Goal: Task Accomplishment & Management: Use online tool/utility

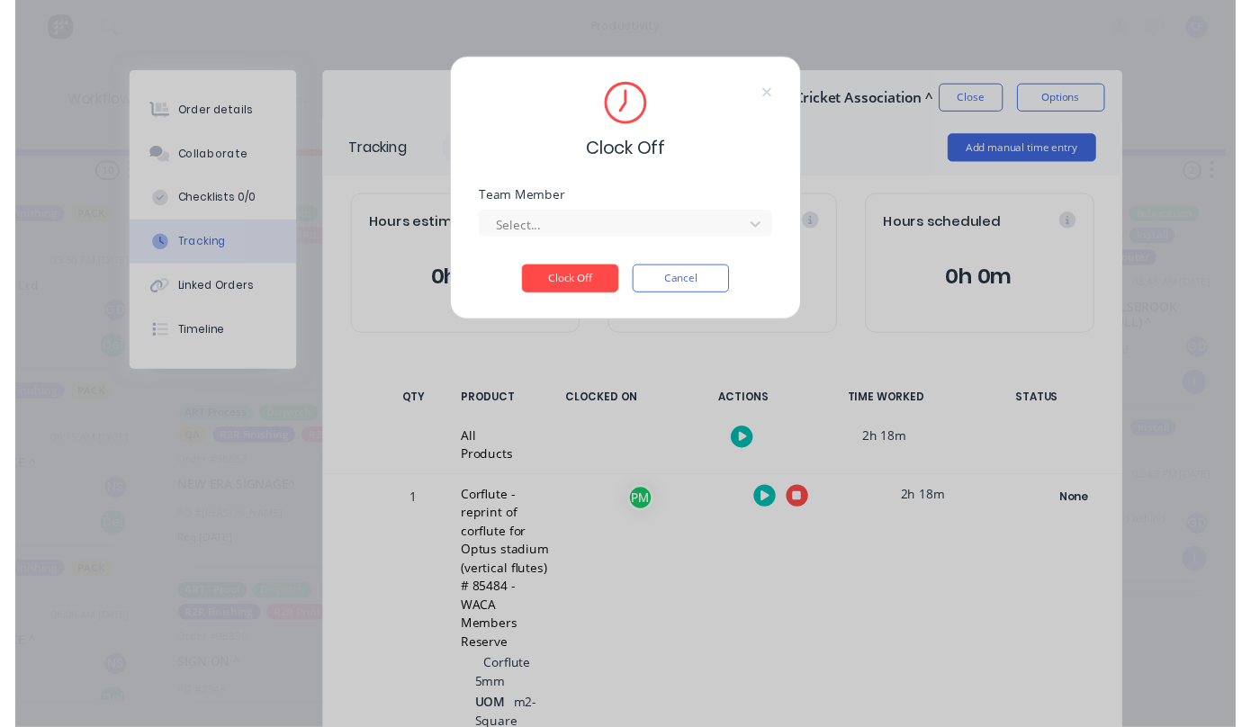
scroll to position [228, 0]
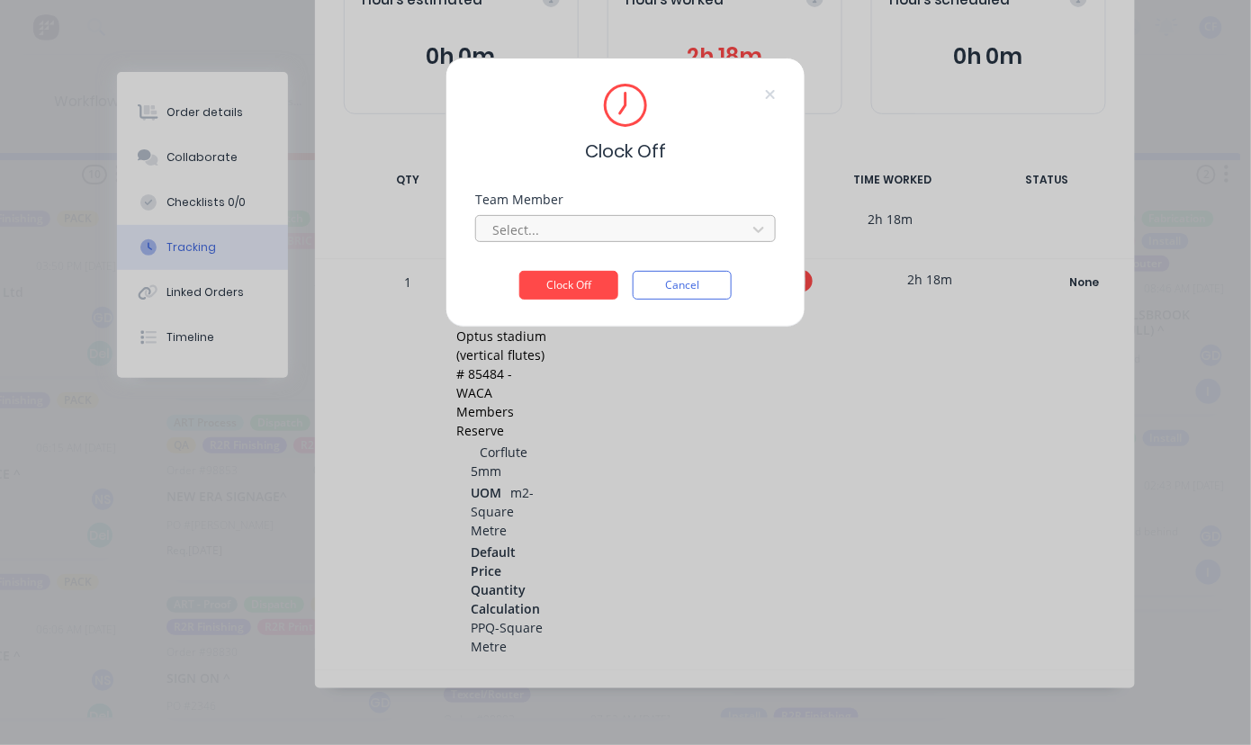
click at [555, 220] on div at bounding box center [614, 230] width 247 height 23
drag, startPoint x: 646, startPoint y: 275, endPoint x: 643, endPoint y: 260, distance: 15.7
click at [648, 275] on button "Cancel" at bounding box center [682, 285] width 99 height 29
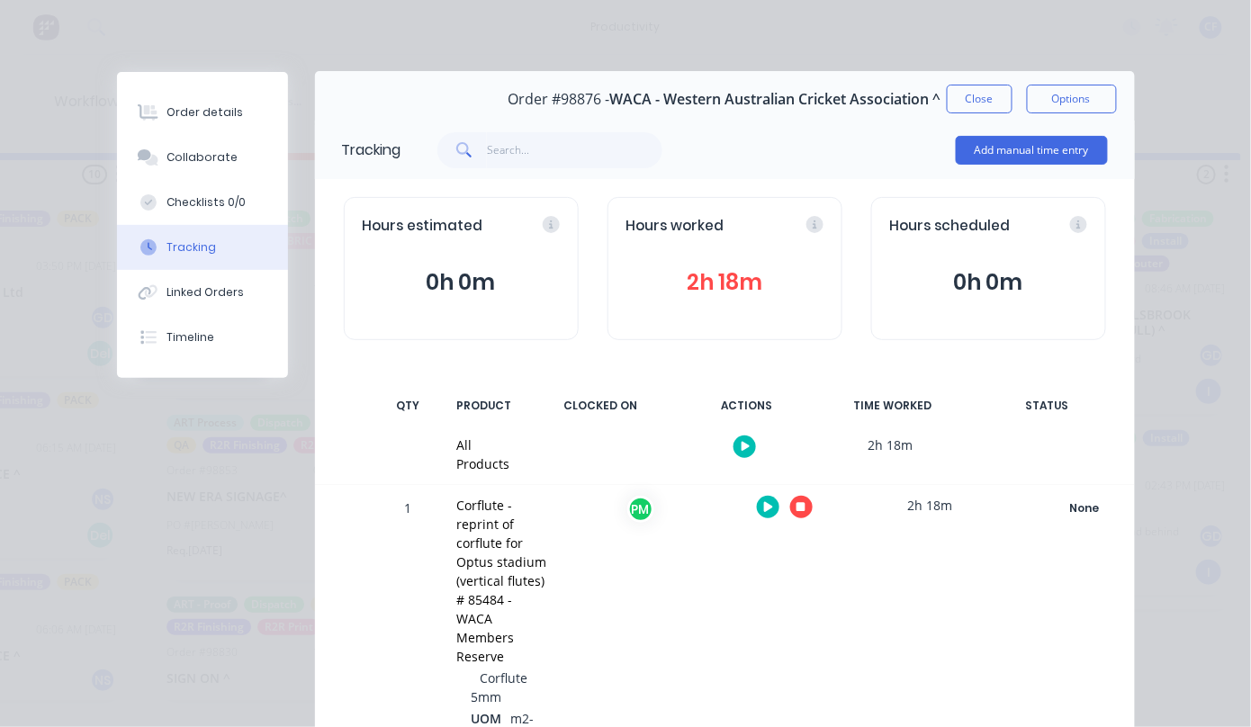
scroll to position [0, 0]
click at [950, 95] on button "Close" at bounding box center [980, 100] width 66 height 29
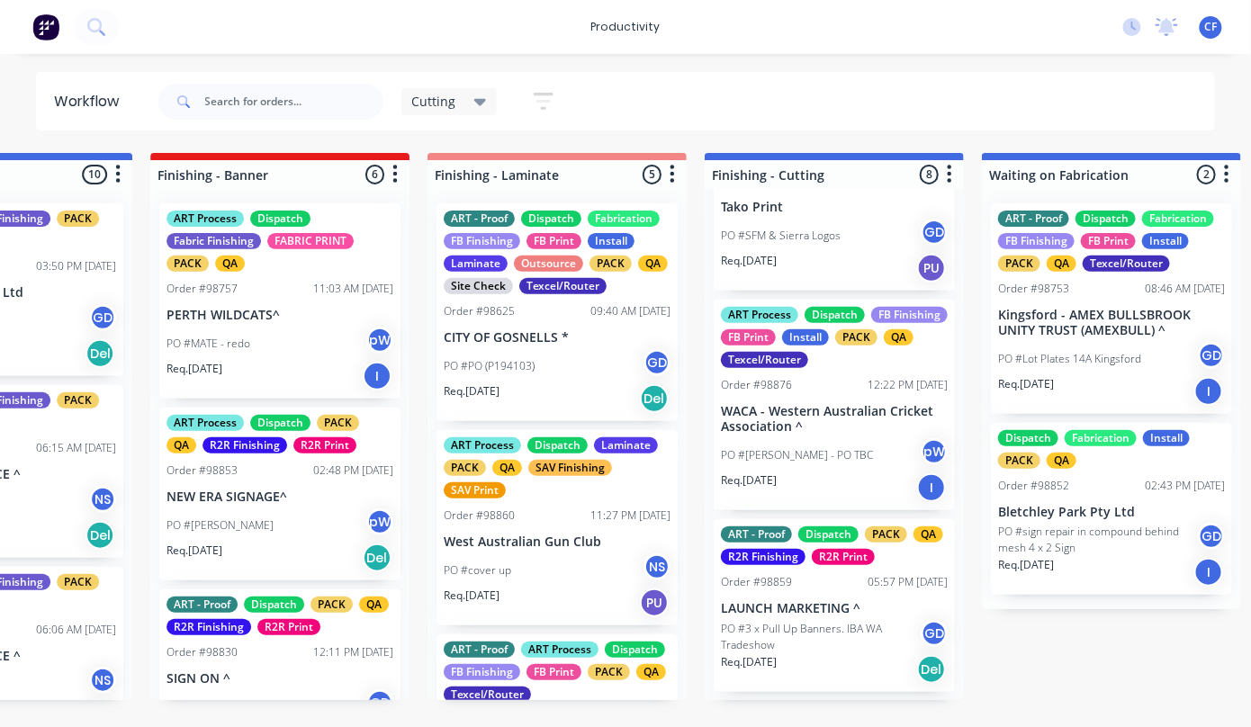
click at [814, 473] on div "PO #[PERSON_NAME] - PO TBC pW" at bounding box center [834, 455] width 227 height 34
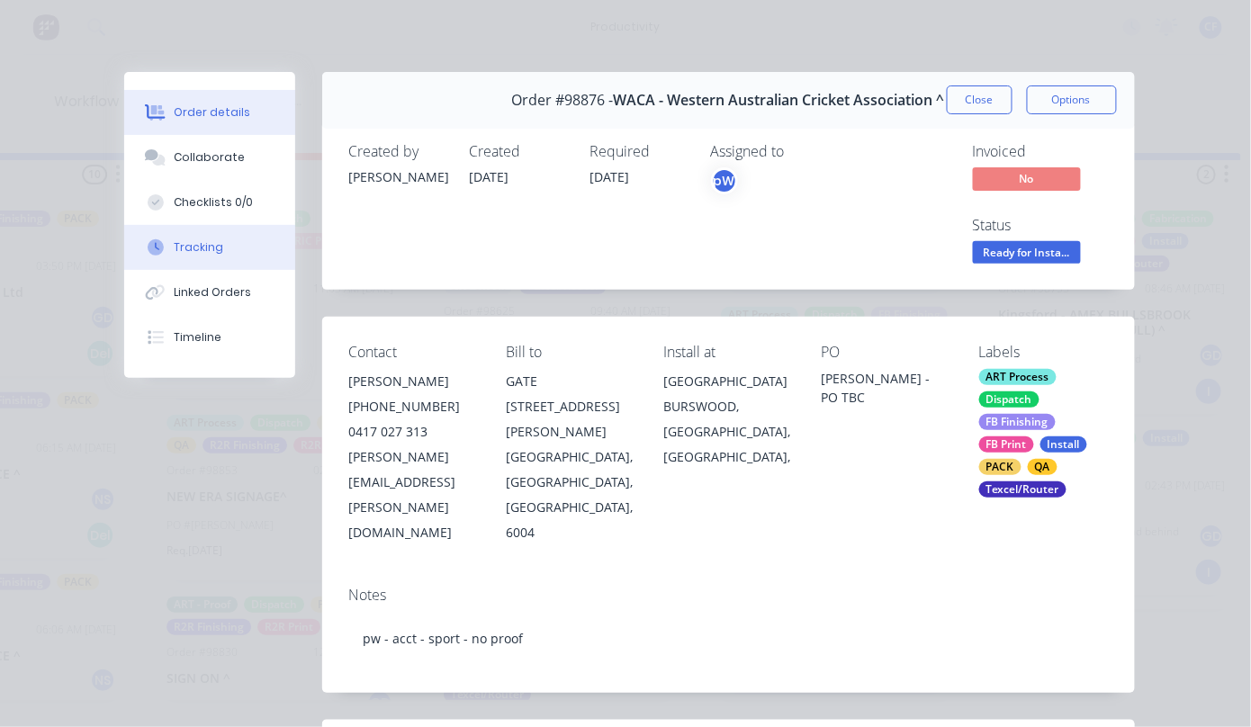
click at [249, 246] on button "Tracking" at bounding box center [209, 247] width 171 height 45
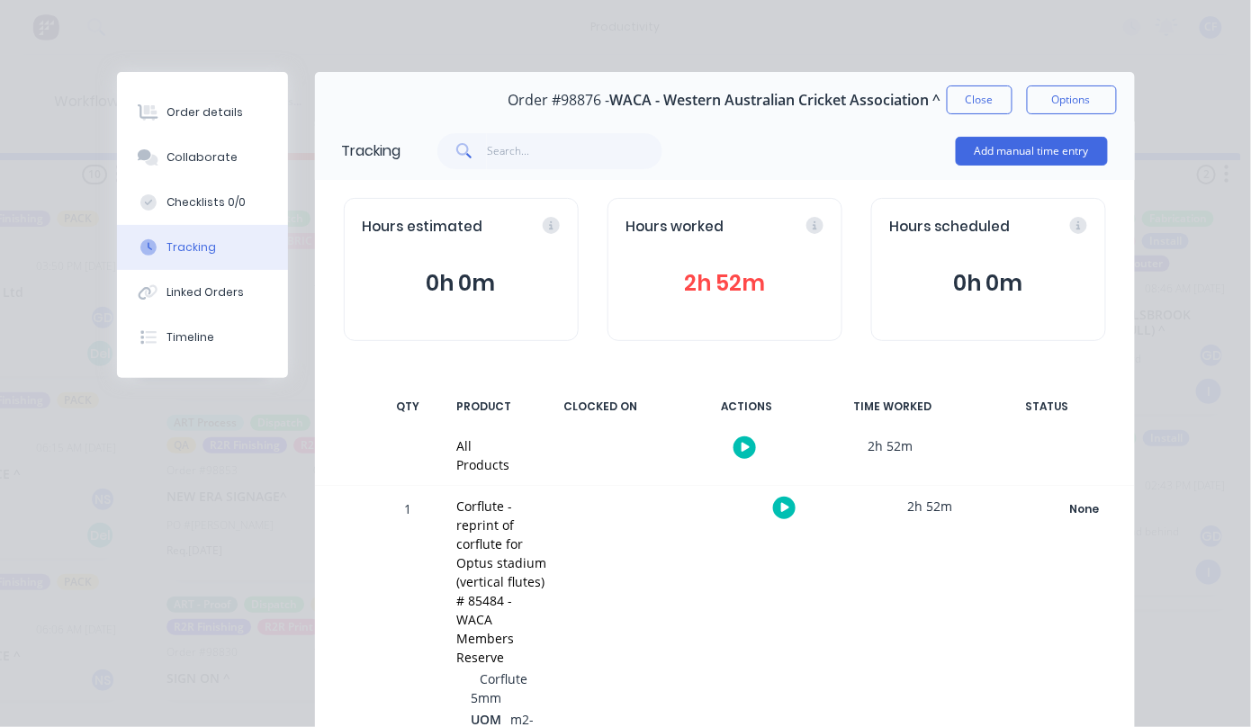
drag, startPoint x: 205, startPoint y: 112, endPoint x: 1113, endPoint y: 73, distance: 908.9
click at [213, 110] on div "Order details" at bounding box center [205, 112] width 77 height 16
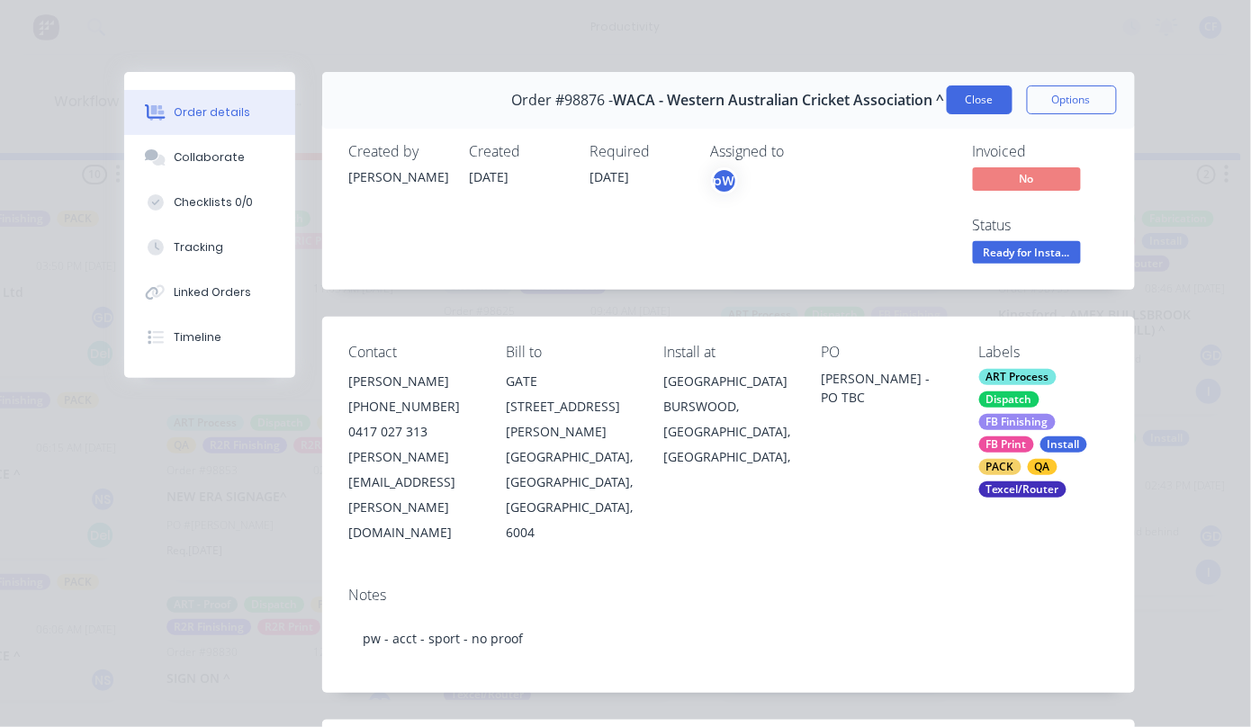
click at [979, 109] on button "Close" at bounding box center [980, 100] width 66 height 29
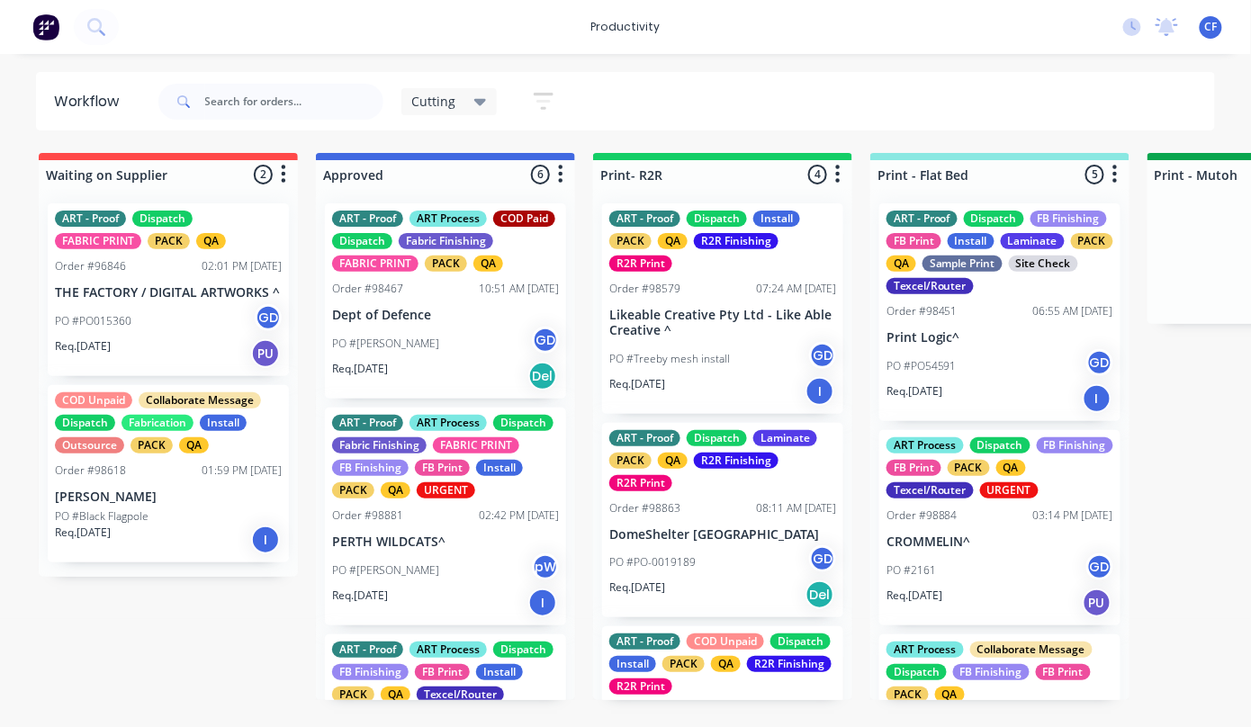
click at [659, 576] on div "PO #PO-0019189 GD" at bounding box center [722, 562] width 227 height 34
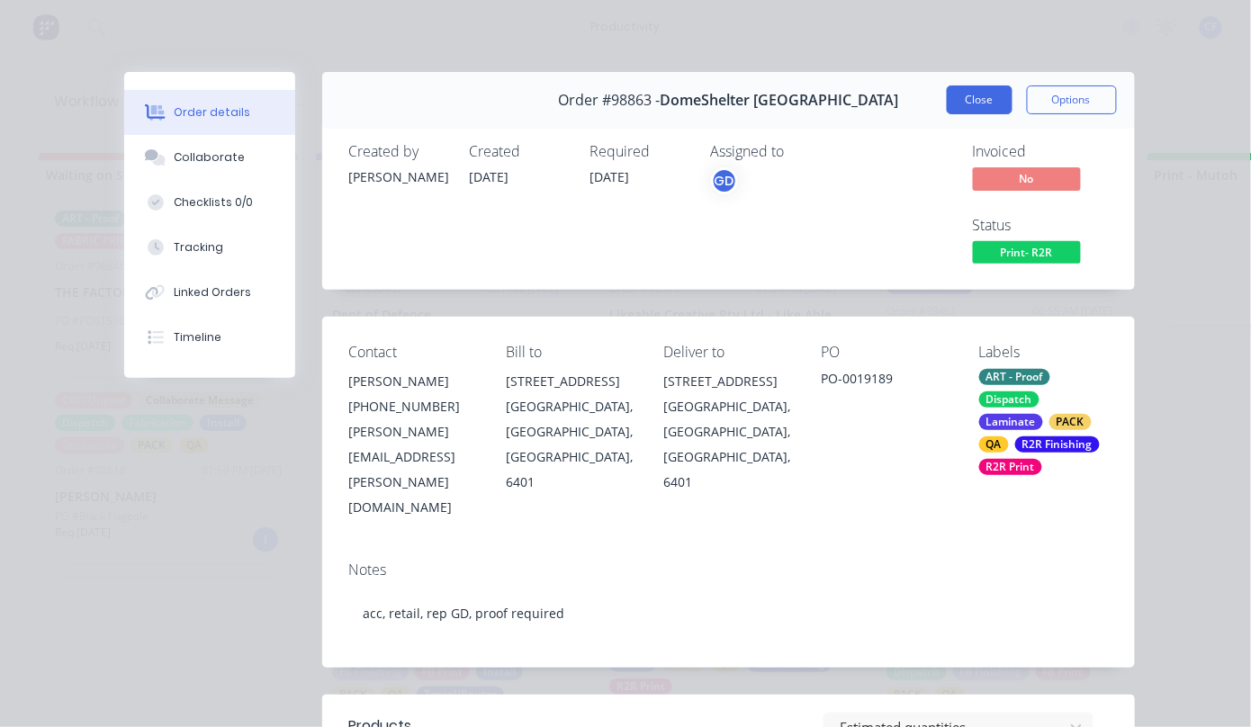
click at [963, 95] on button "Close" at bounding box center [980, 100] width 66 height 29
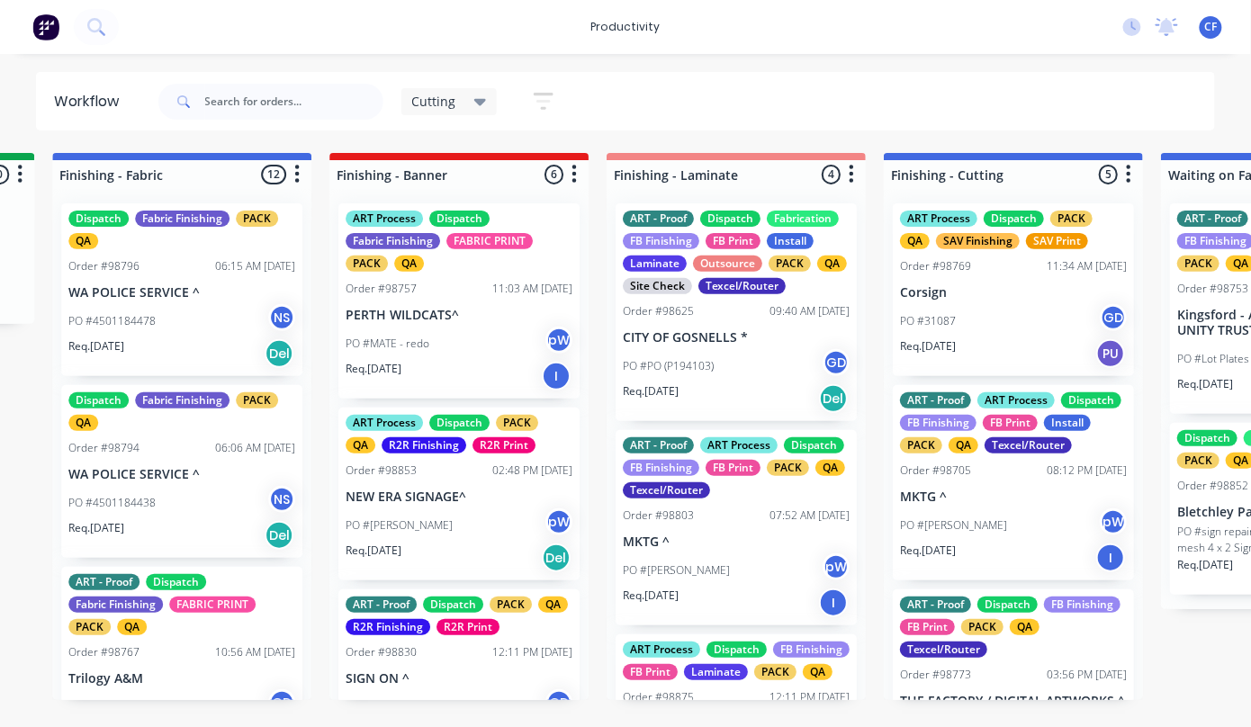
scroll to position [0, 1387]
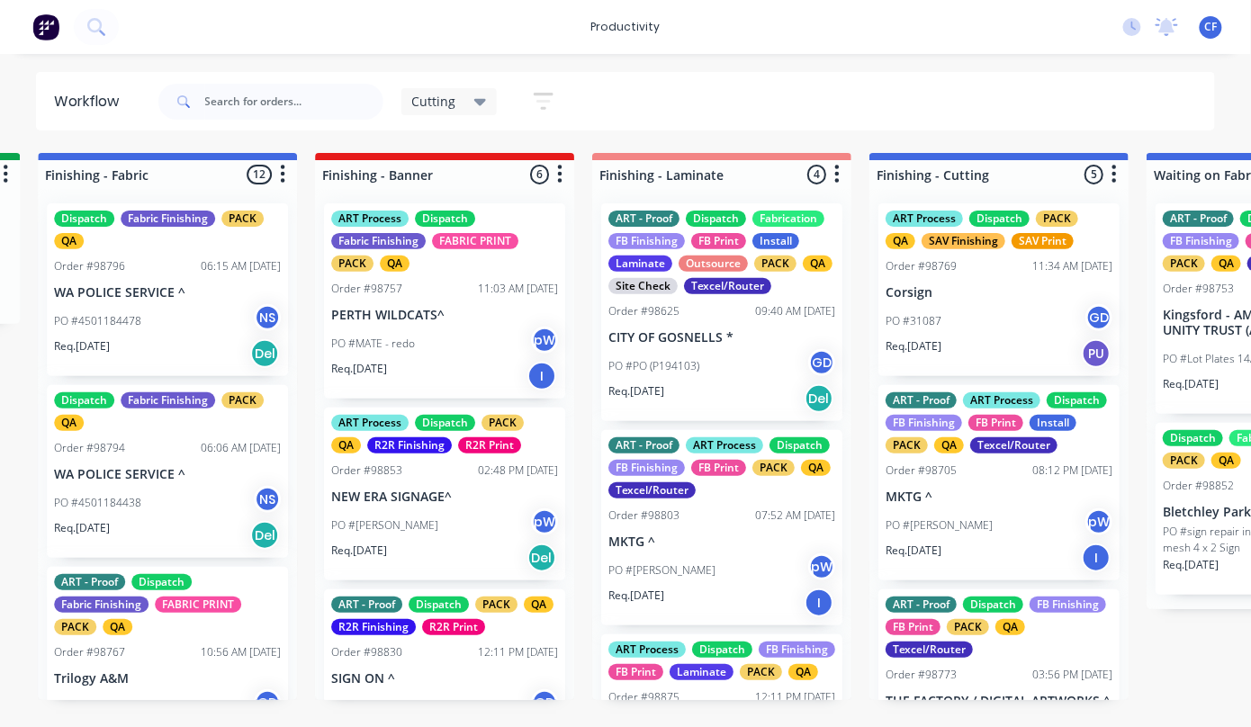
click at [949, 531] on div "PO #Elizabeth - Optus pW" at bounding box center [999, 526] width 227 height 34
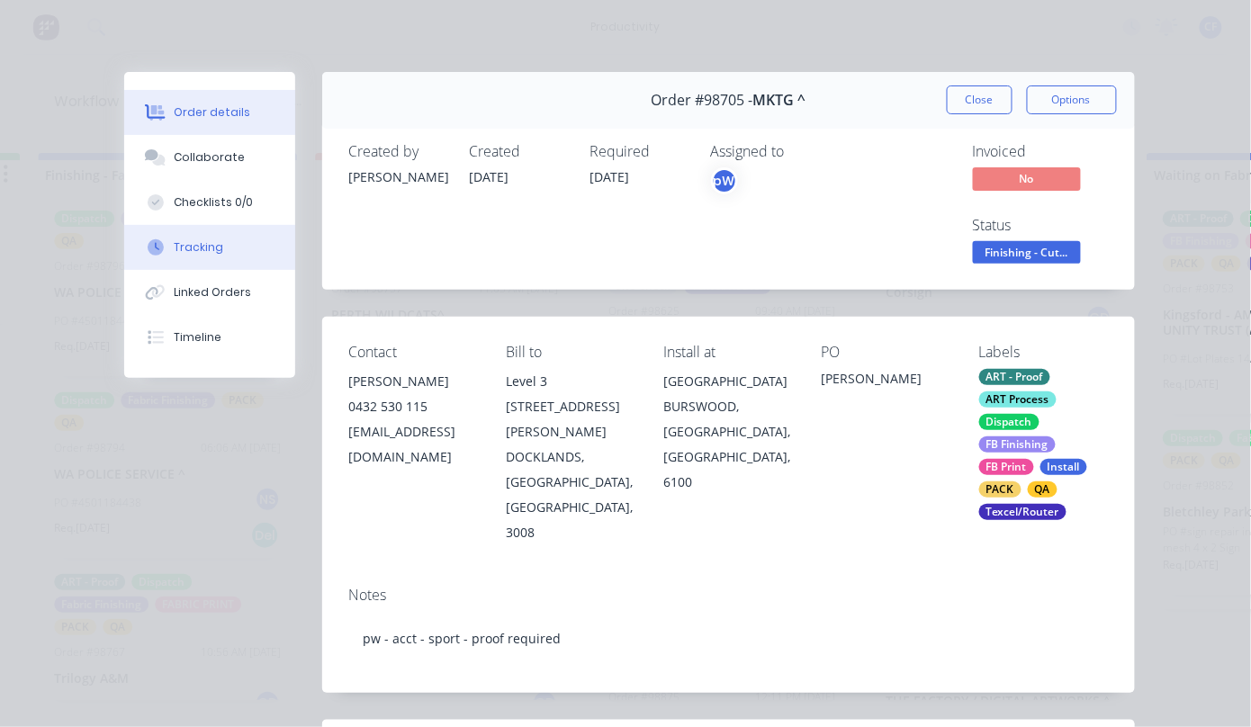
click at [214, 253] on button "Tracking" at bounding box center [209, 247] width 171 height 45
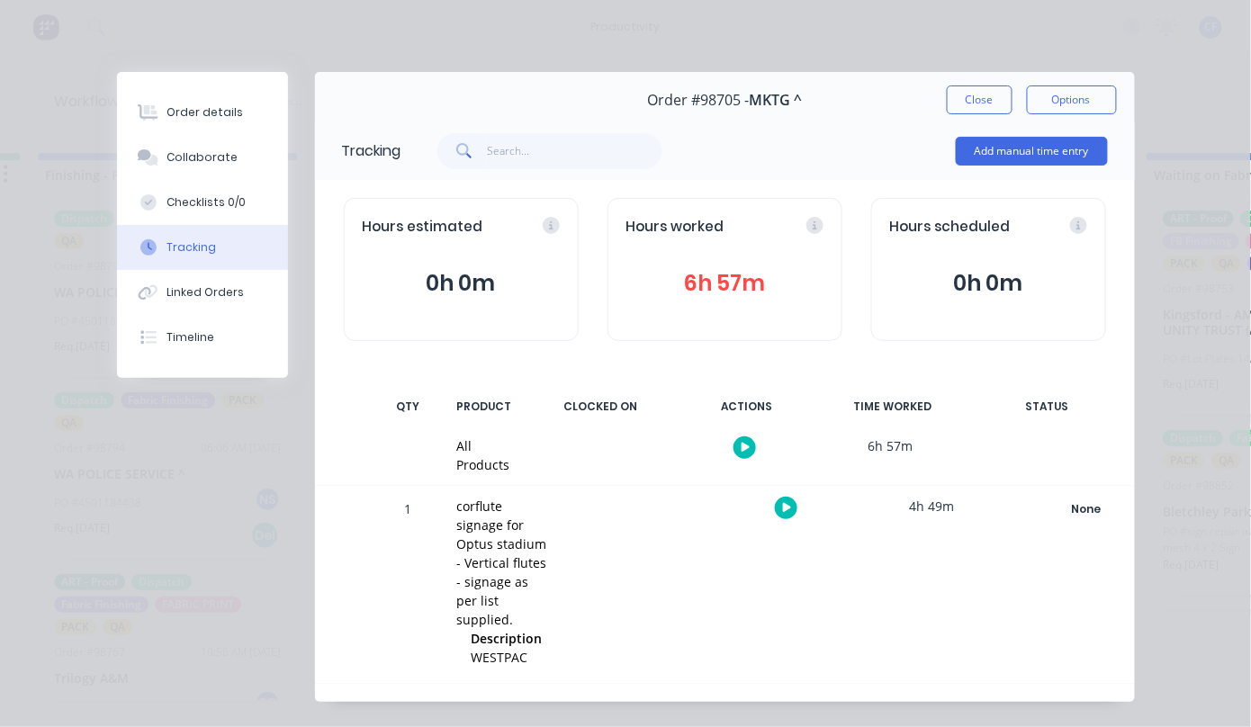
click at [783, 513] on icon "button" at bounding box center [787, 508] width 9 height 12
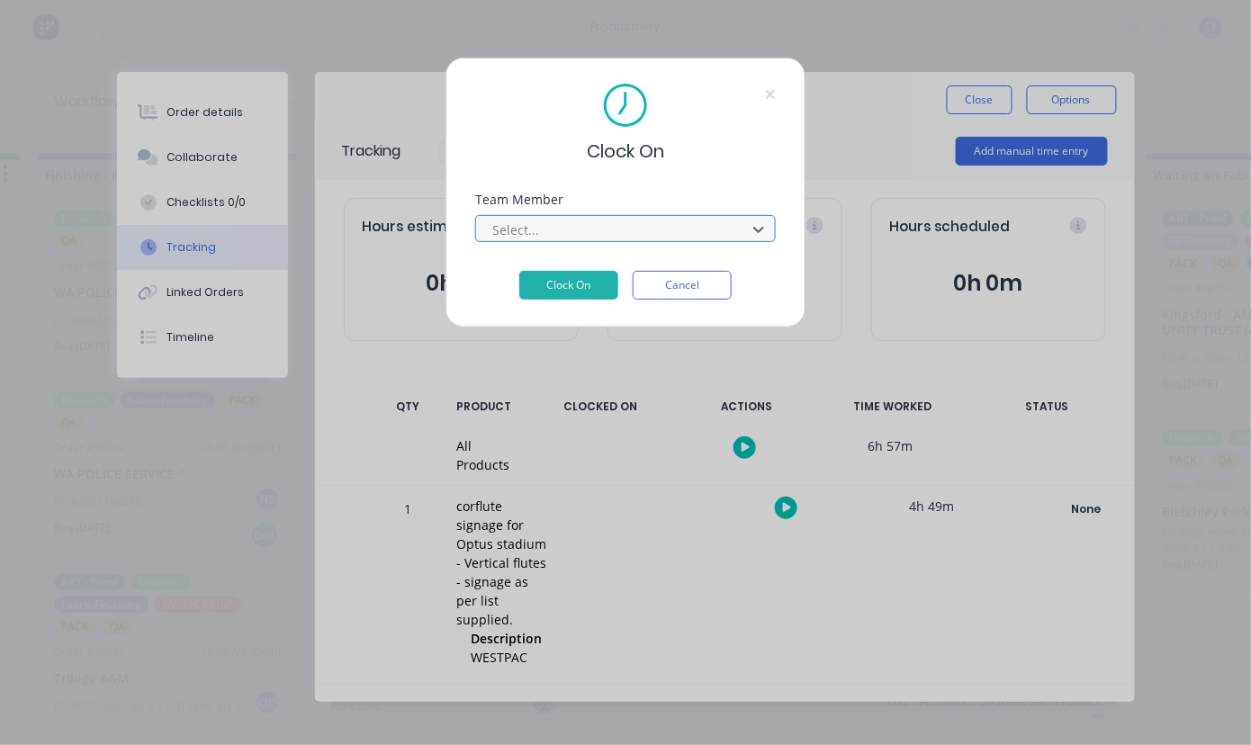
click at [545, 228] on div at bounding box center [614, 230] width 247 height 23
type input "john"
click at [519, 271] on button "Clock On" at bounding box center [568, 285] width 99 height 29
